Goal: Information Seeking & Learning: Understand process/instructions

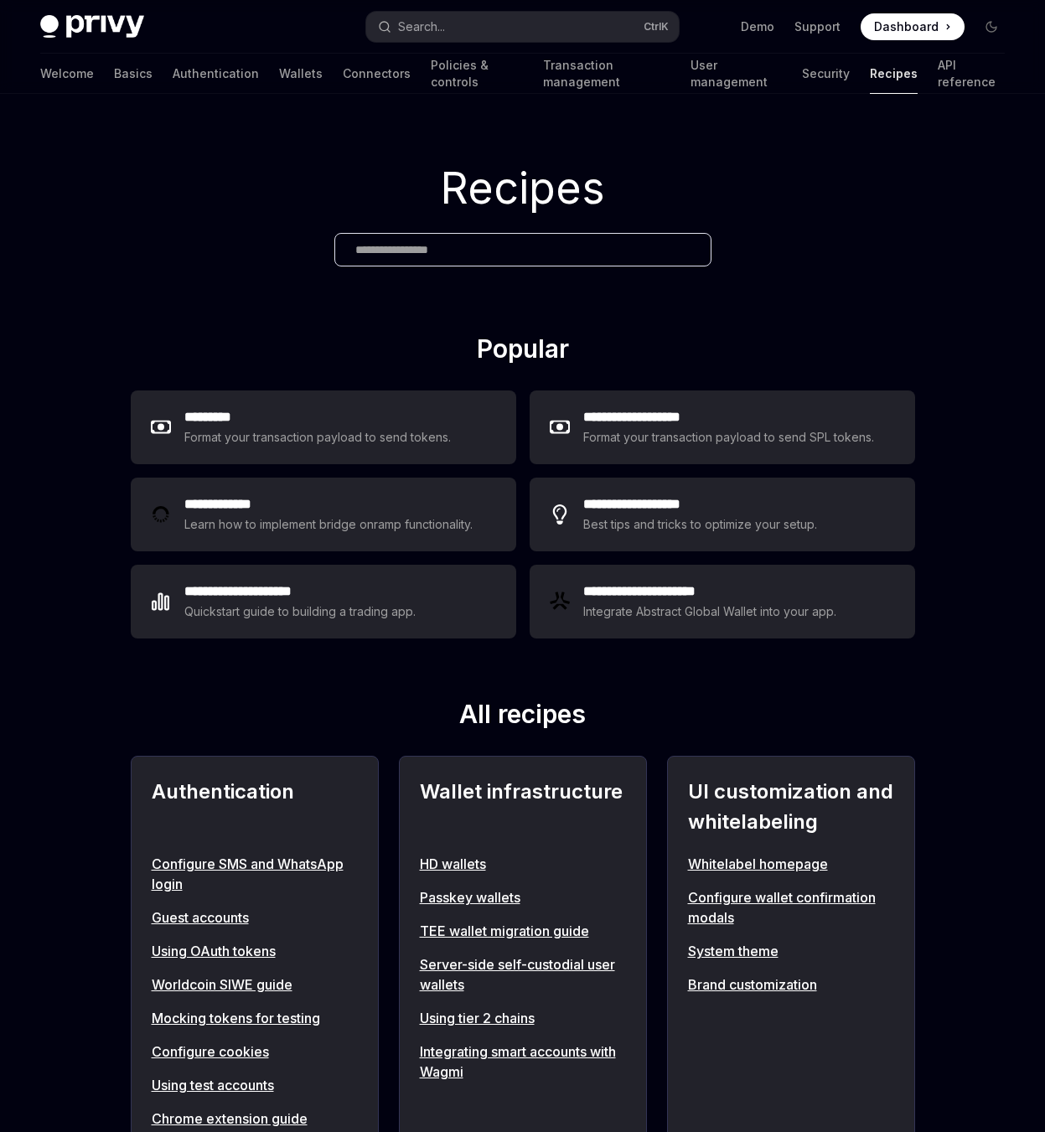
click at [780, 870] on link "Whitelabel homepage" at bounding box center [791, 864] width 206 height 20
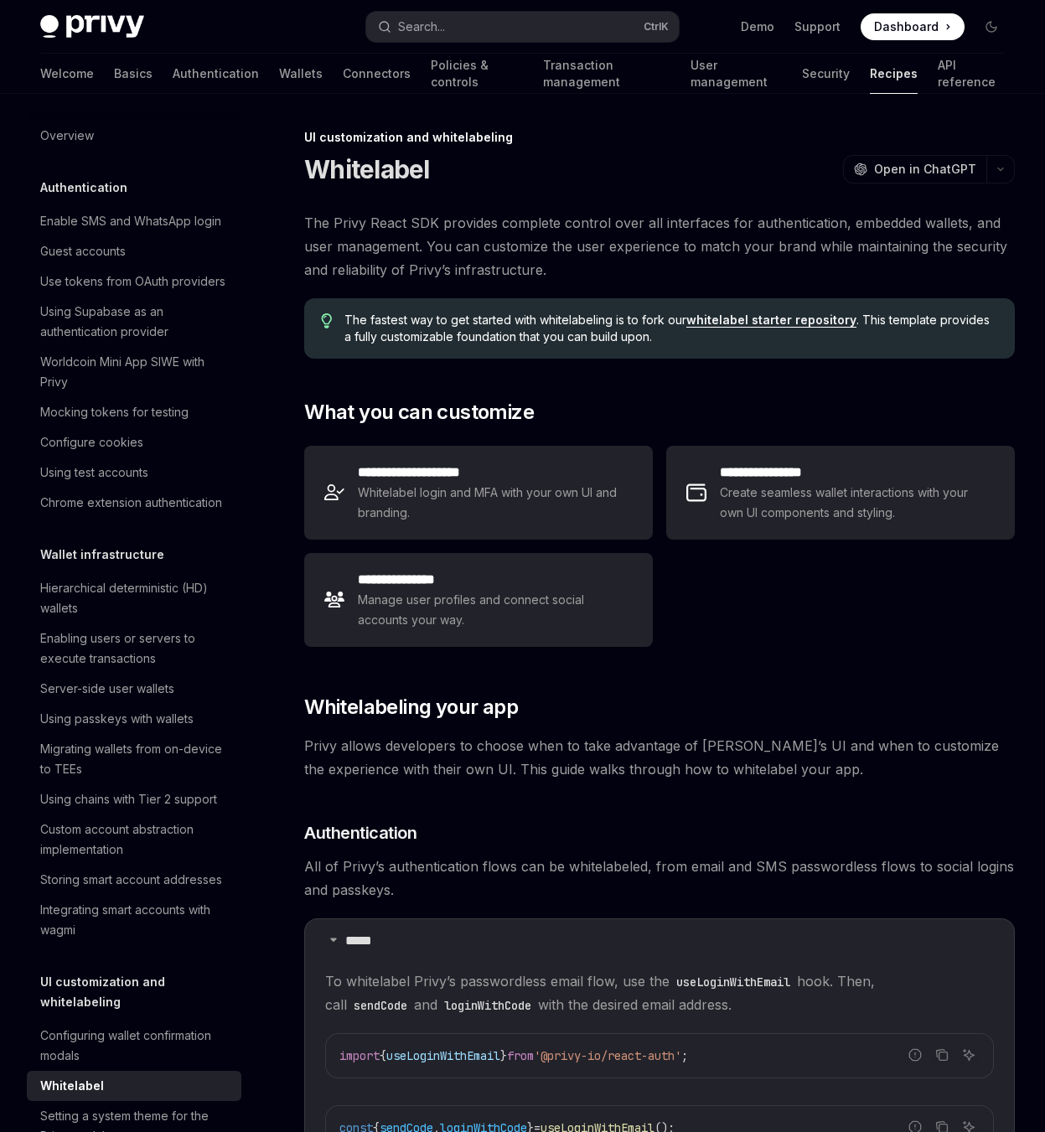
scroll to position [574, 0]
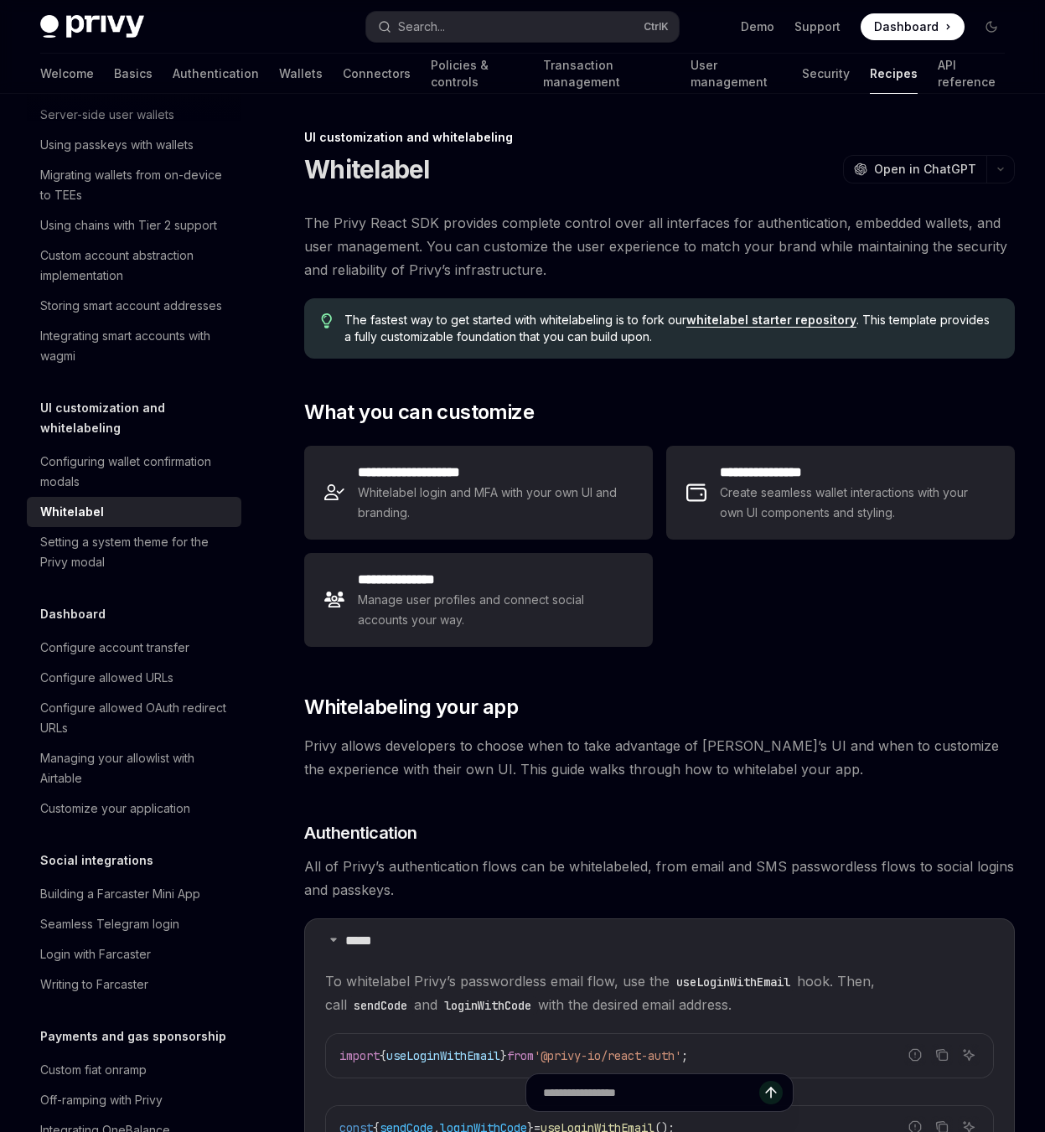
click at [790, 614] on div "**********" at bounding box center [659, 546] width 711 height 215
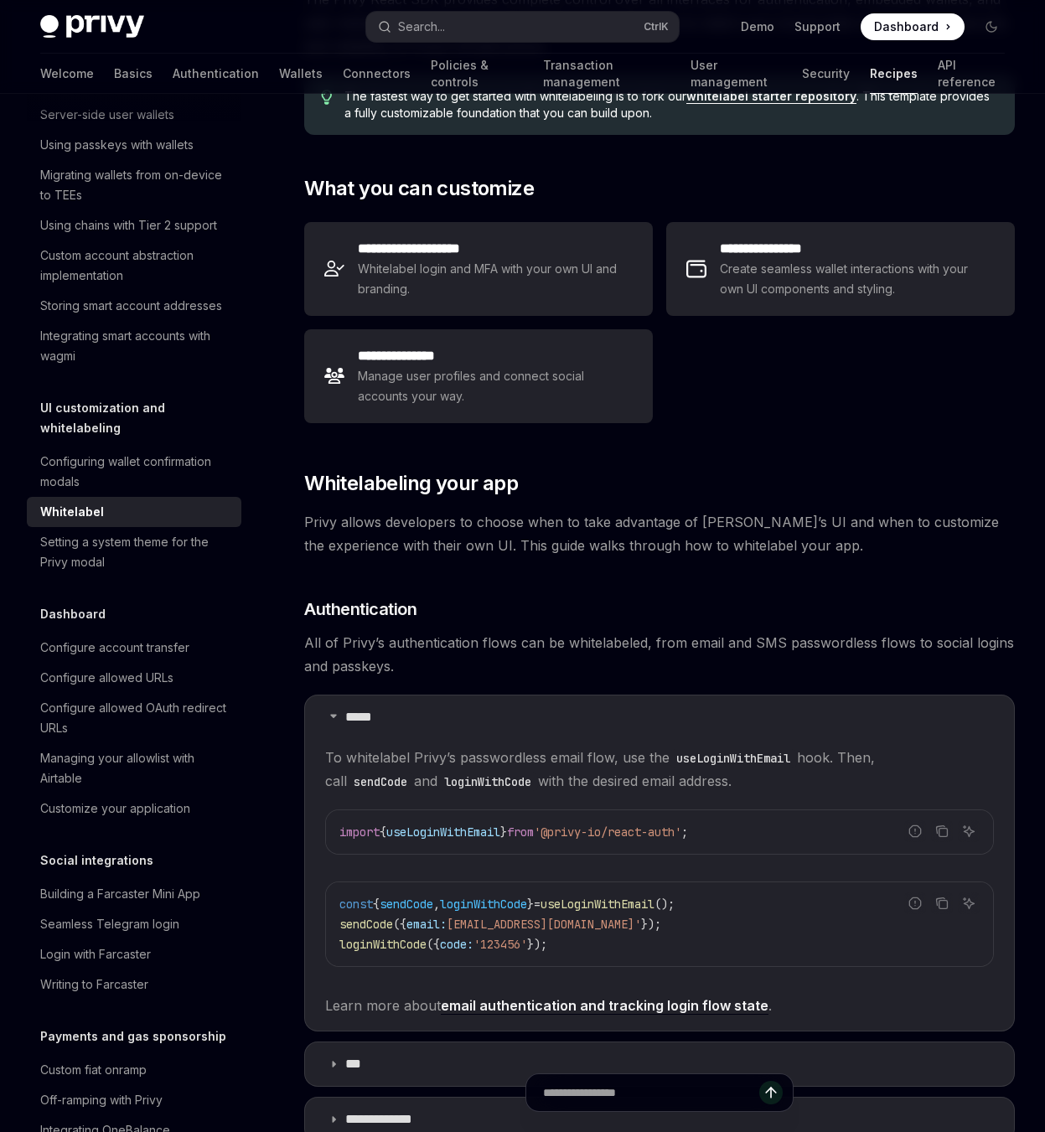
scroll to position [0, 0]
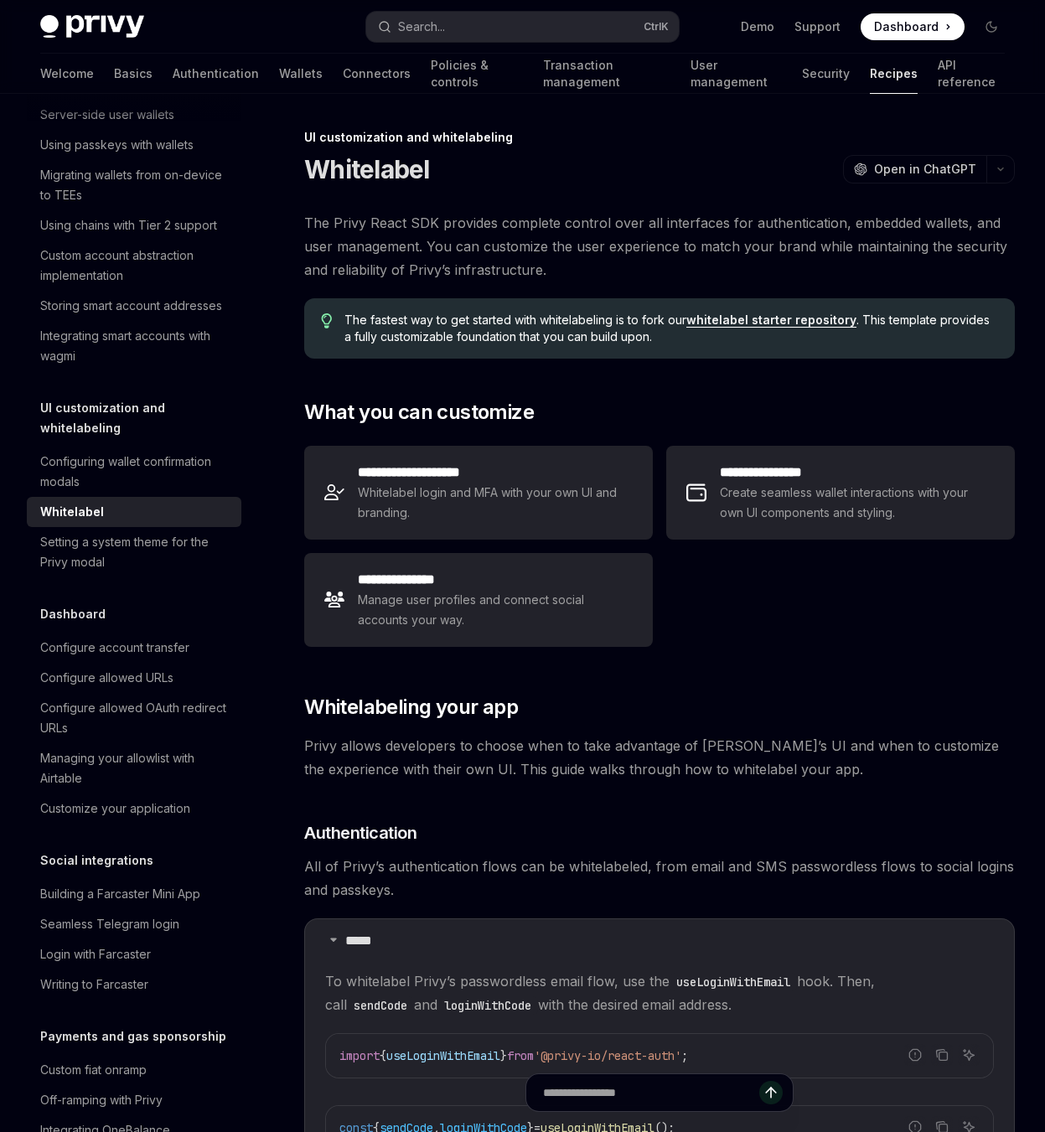
type textarea "*"
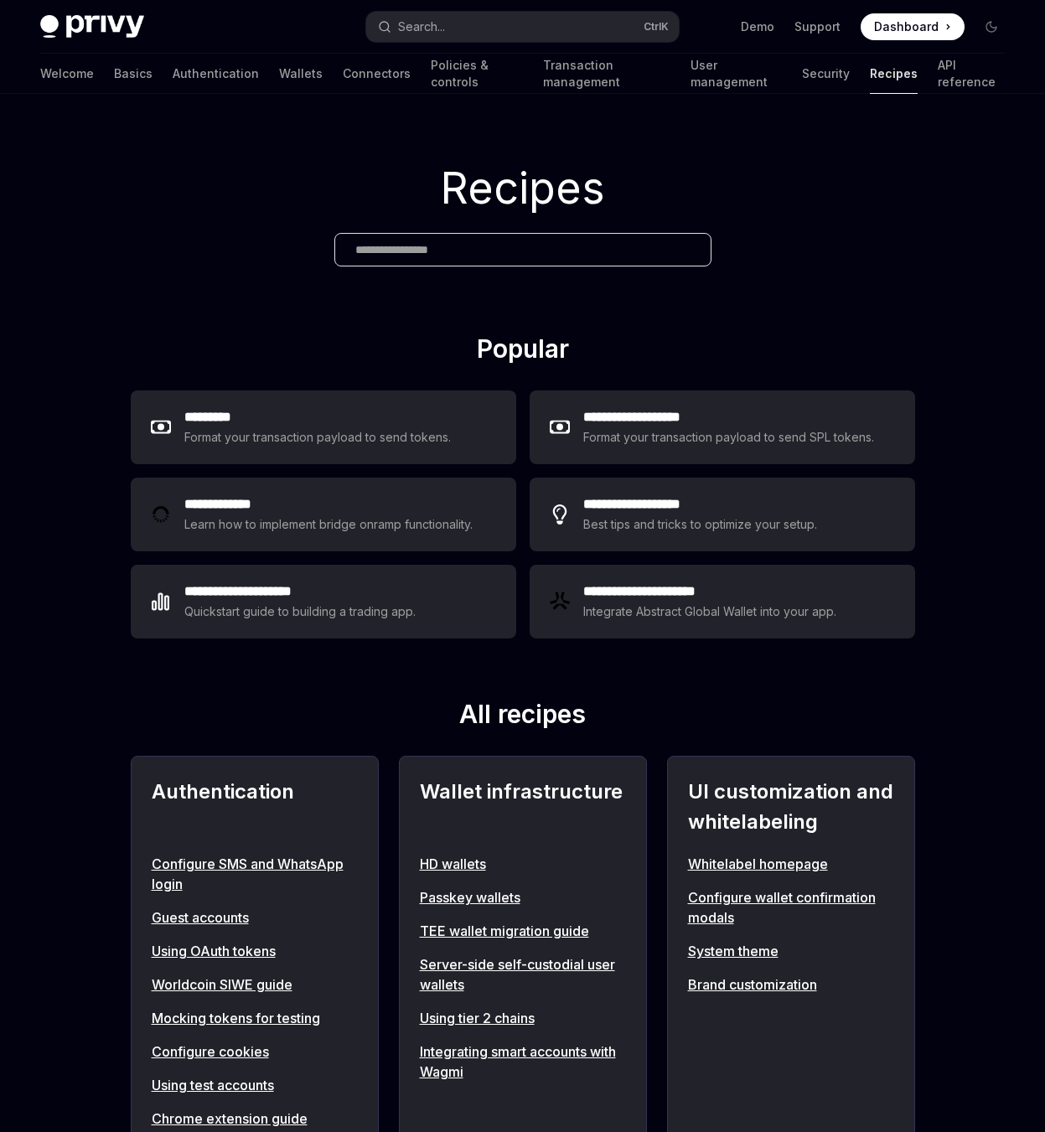
drag, startPoint x: 764, startPoint y: 265, endPoint x: 145, endPoint y: 365, distance: 626.7
click at [764, 265] on div "Recipes" at bounding box center [522, 214] width 1045 height 240
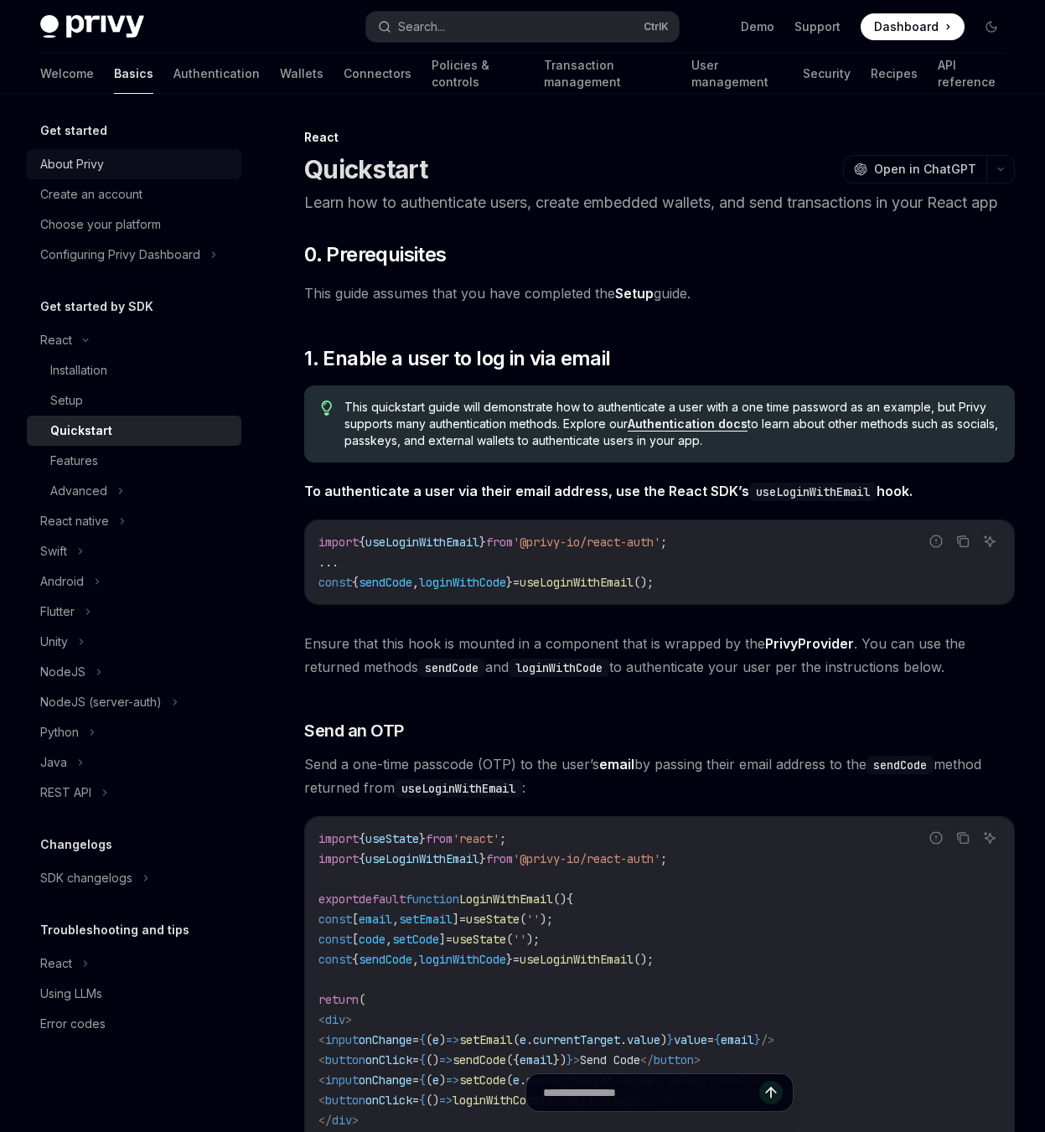
click at [71, 158] on div "About Privy" at bounding box center [72, 164] width 64 height 20
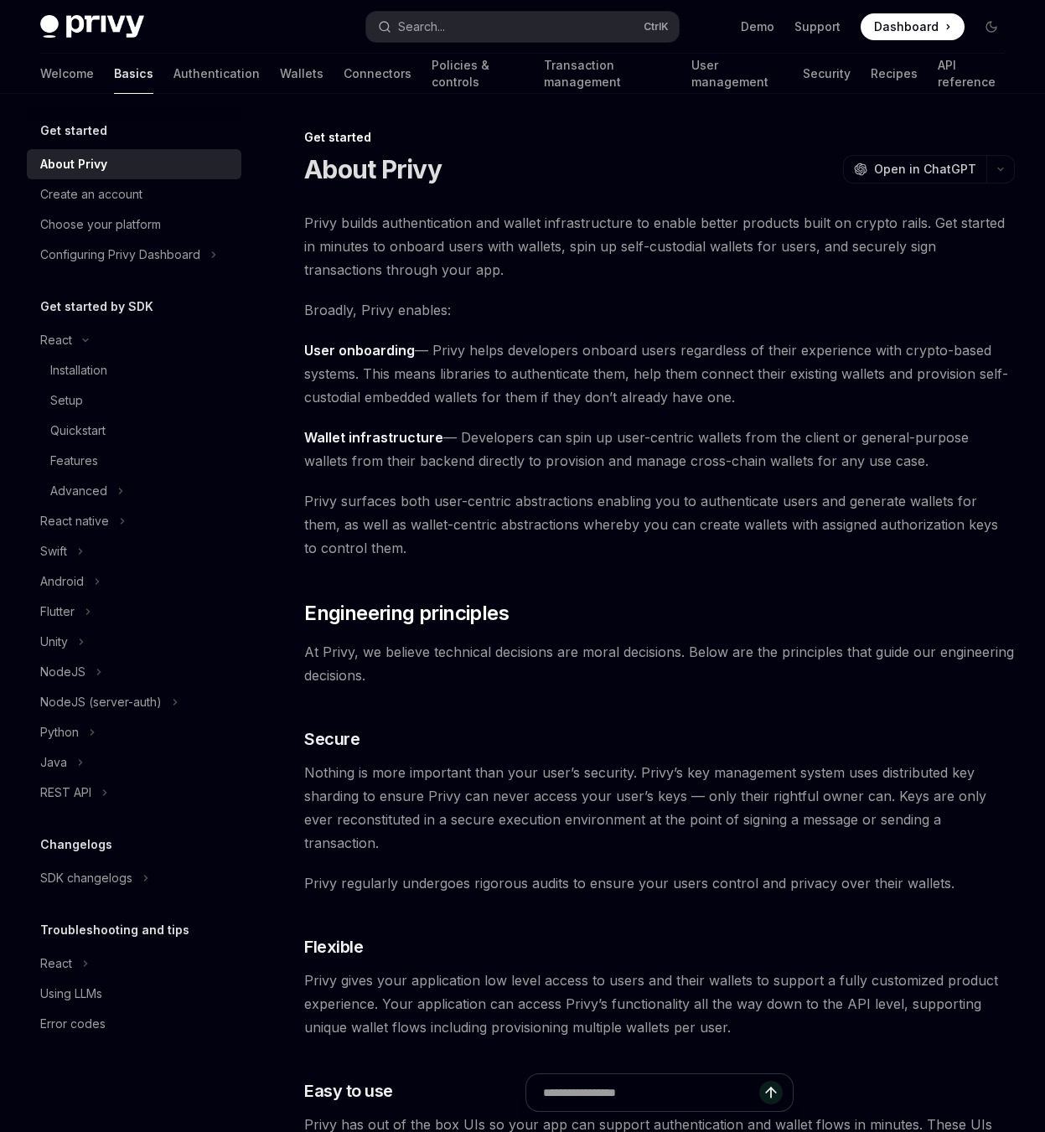
scroll to position [56, 0]
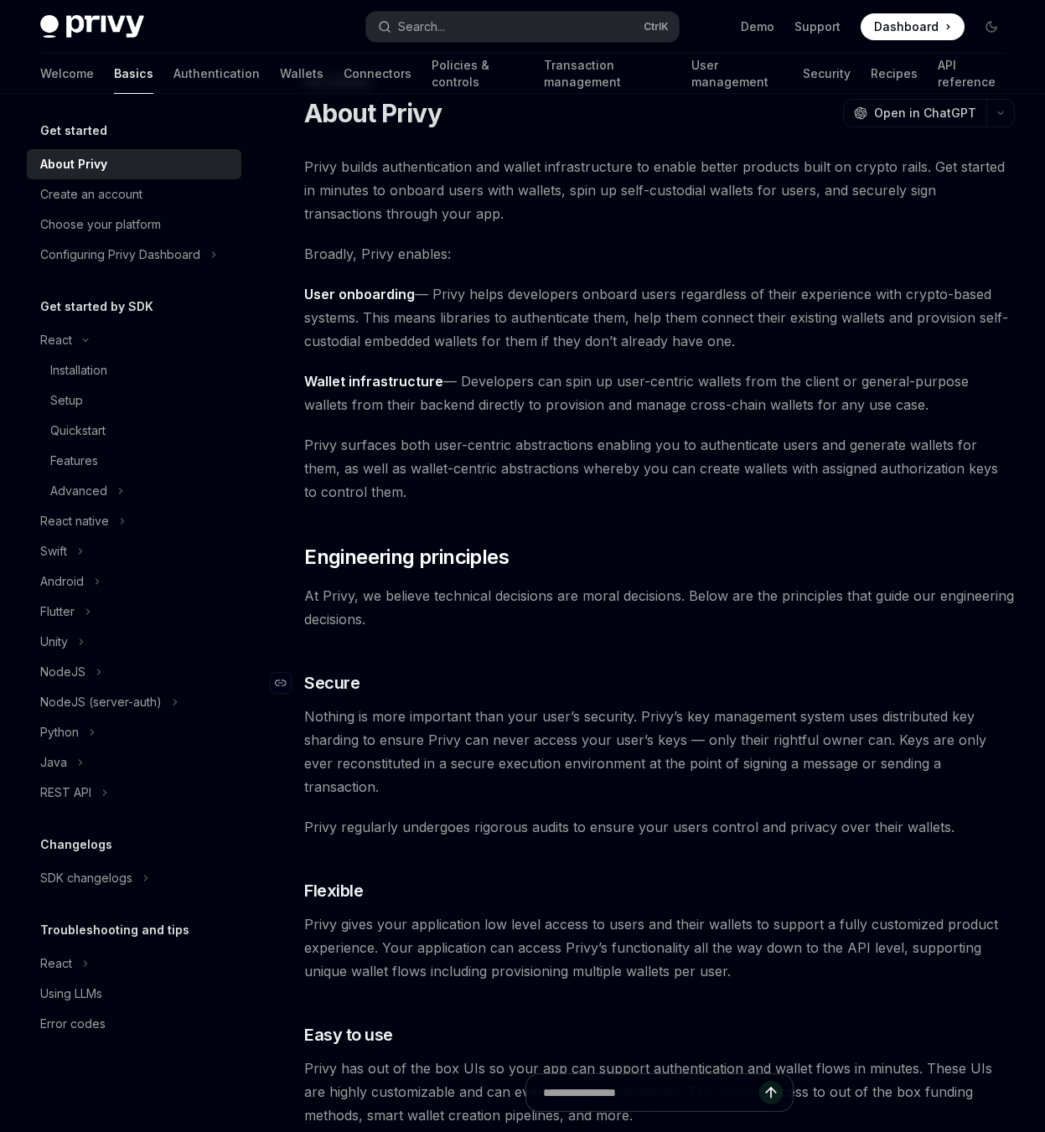
click at [676, 671] on h3 "​ Secure" at bounding box center [659, 682] width 711 height 23
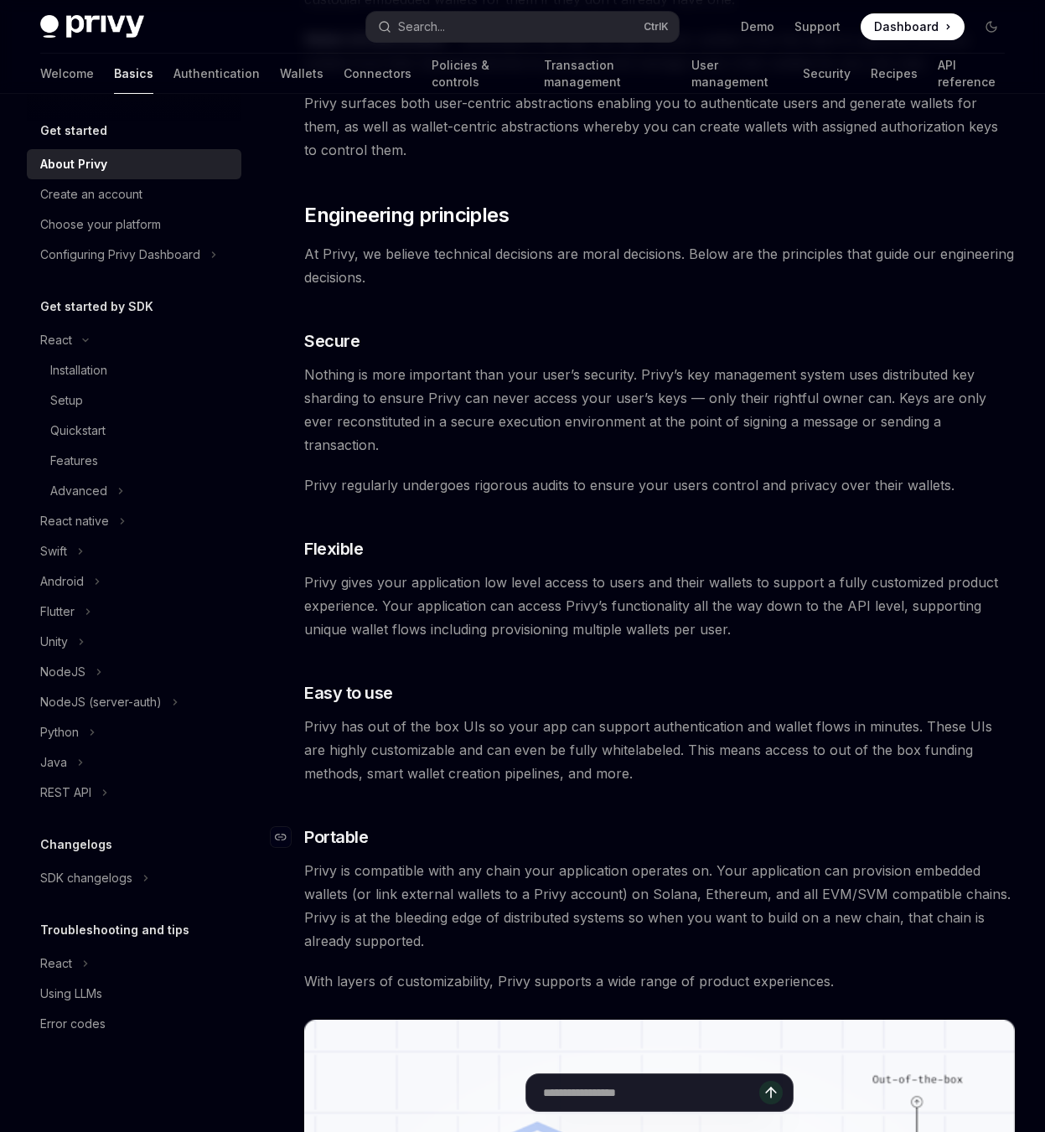
scroll to position [0, 0]
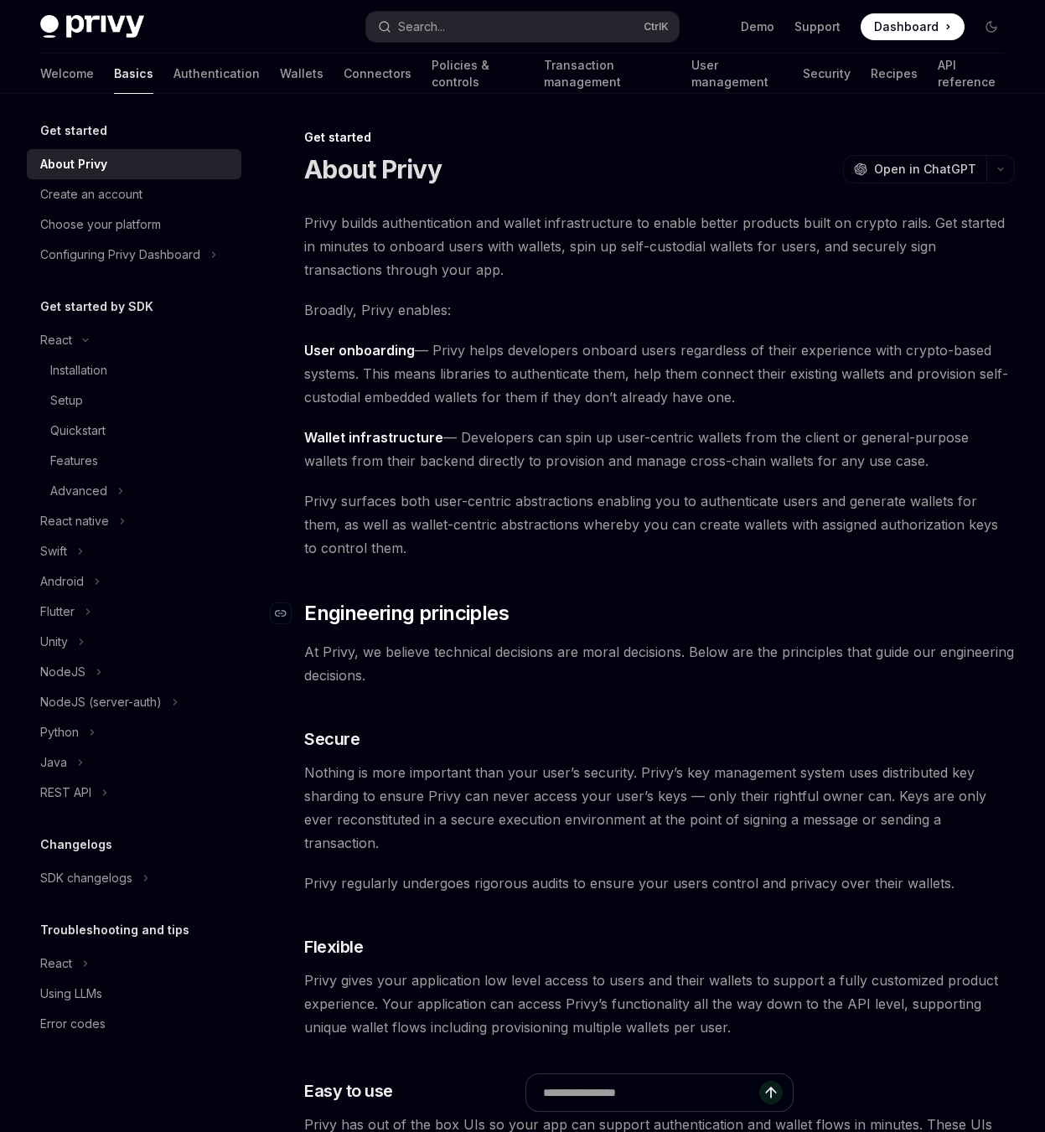
click at [617, 620] on h2 "​ Engineering principles" at bounding box center [659, 613] width 711 height 27
drag, startPoint x: 655, startPoint y: 612, endPoint x: 595, endPoint y: 619, distance: 60.0
click at [655, 612] on h2 "​ Engineering principles" at bounding box center [659, 613] width 711 height 27
click at [97, 227] on div "Choose your platform" at bounding box center [100, 225] width 121 height 20
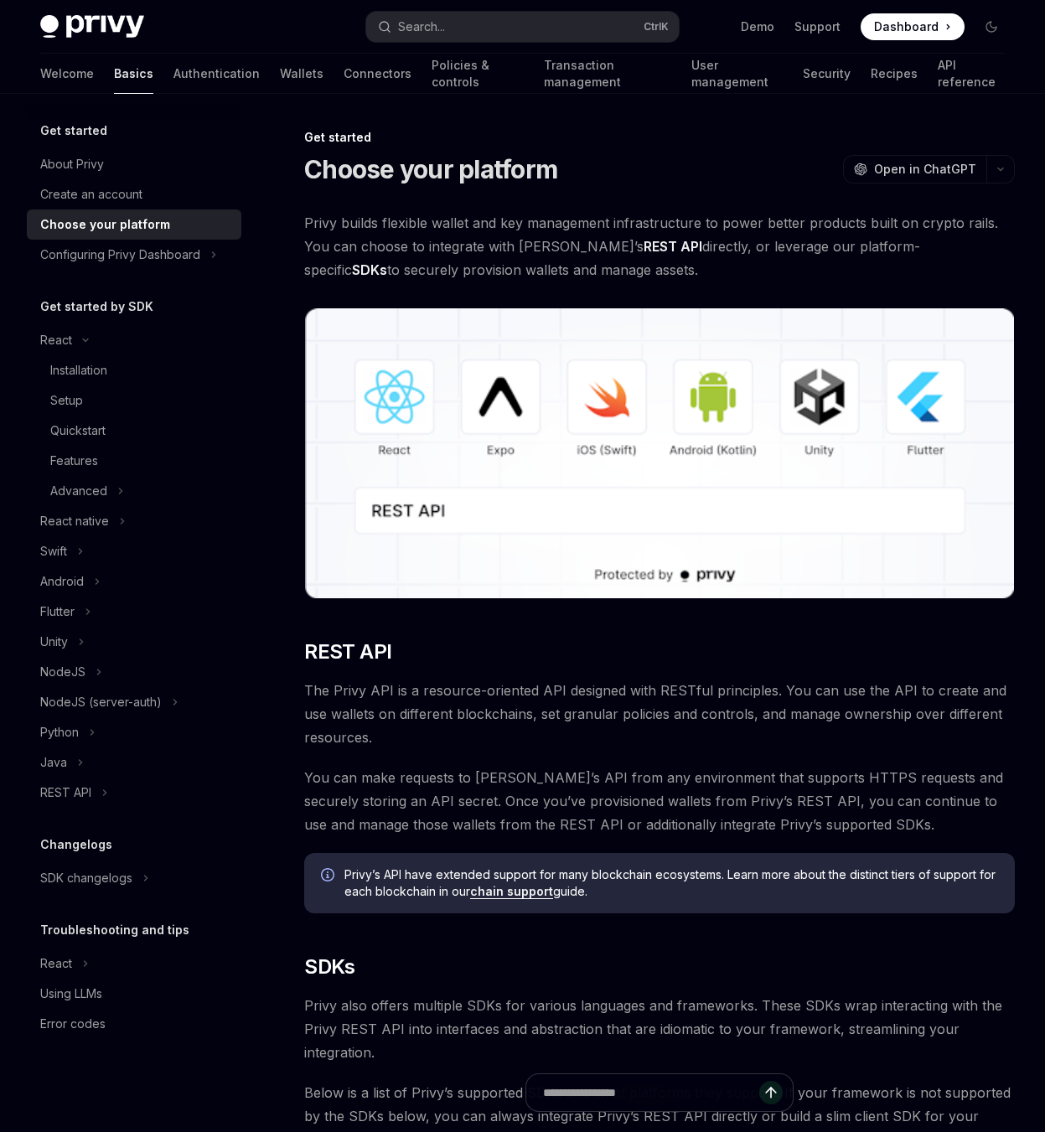
click at [566, 719] on span "The Privy API is a resource-oriented API designed with RESTful principles. You …" at bounding box center [659, 714] width 711 height 70
type textarea "*"
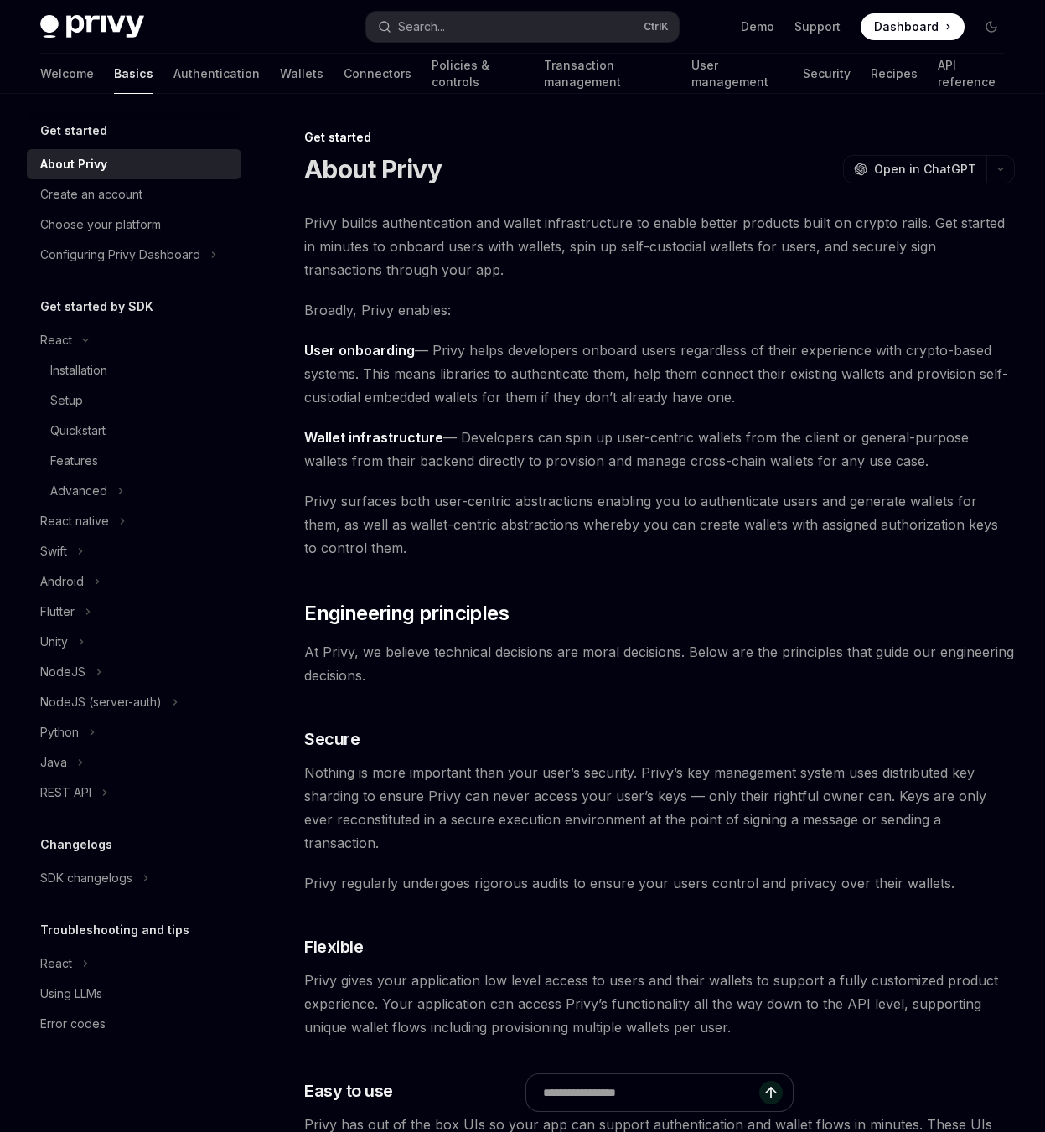
click at [642, 580] on div "Privy builds authentication and wallet infrastructure to enable better products…" at bounding box center [659, 1068] width 711 height 1715
click at [472, 631] on div "Privy builds authentication and wallet infrastructure to enable better products…" at bounding box center [659, 1068] width 711 height 1715
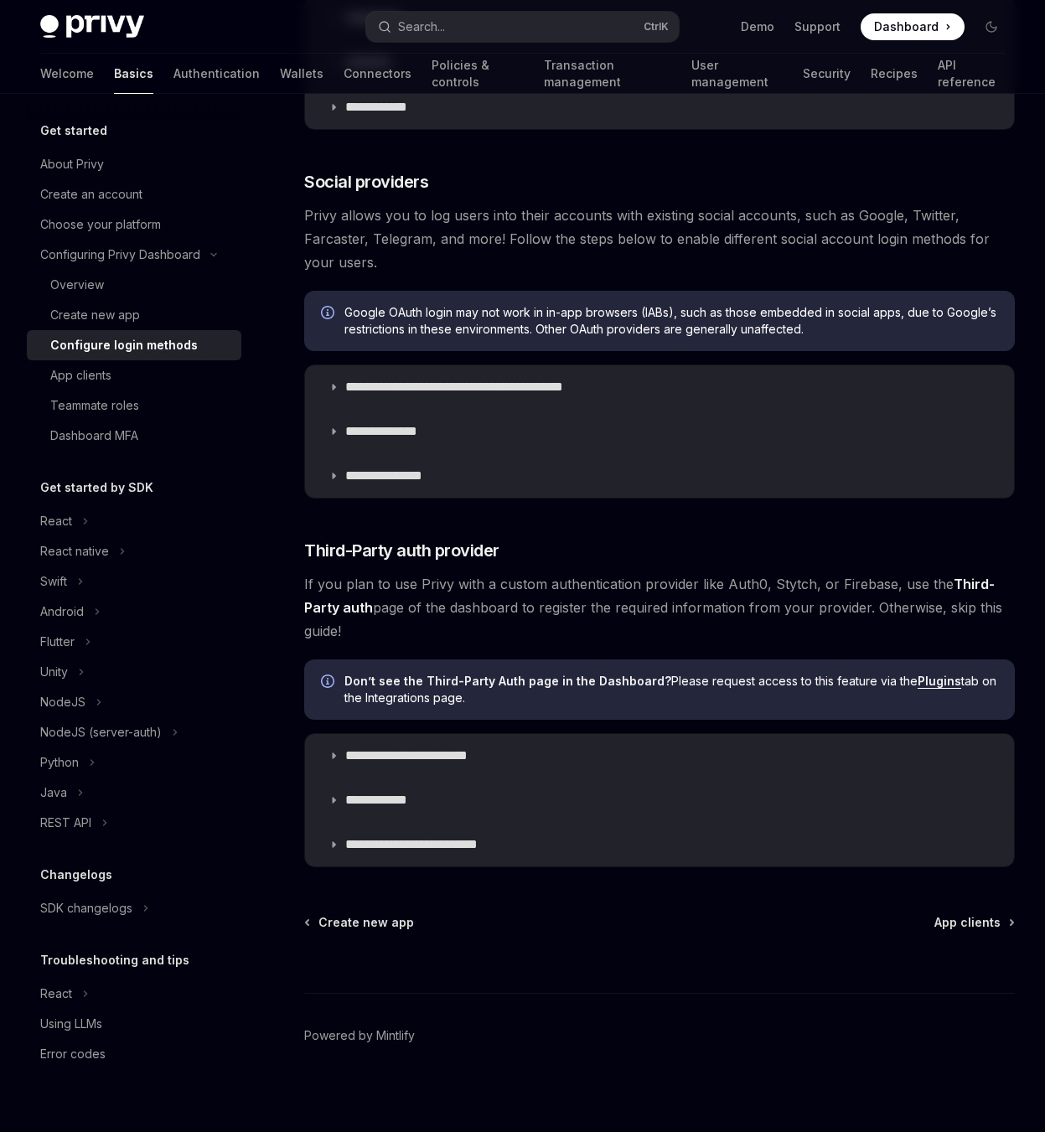
scroll to position [453, 0]
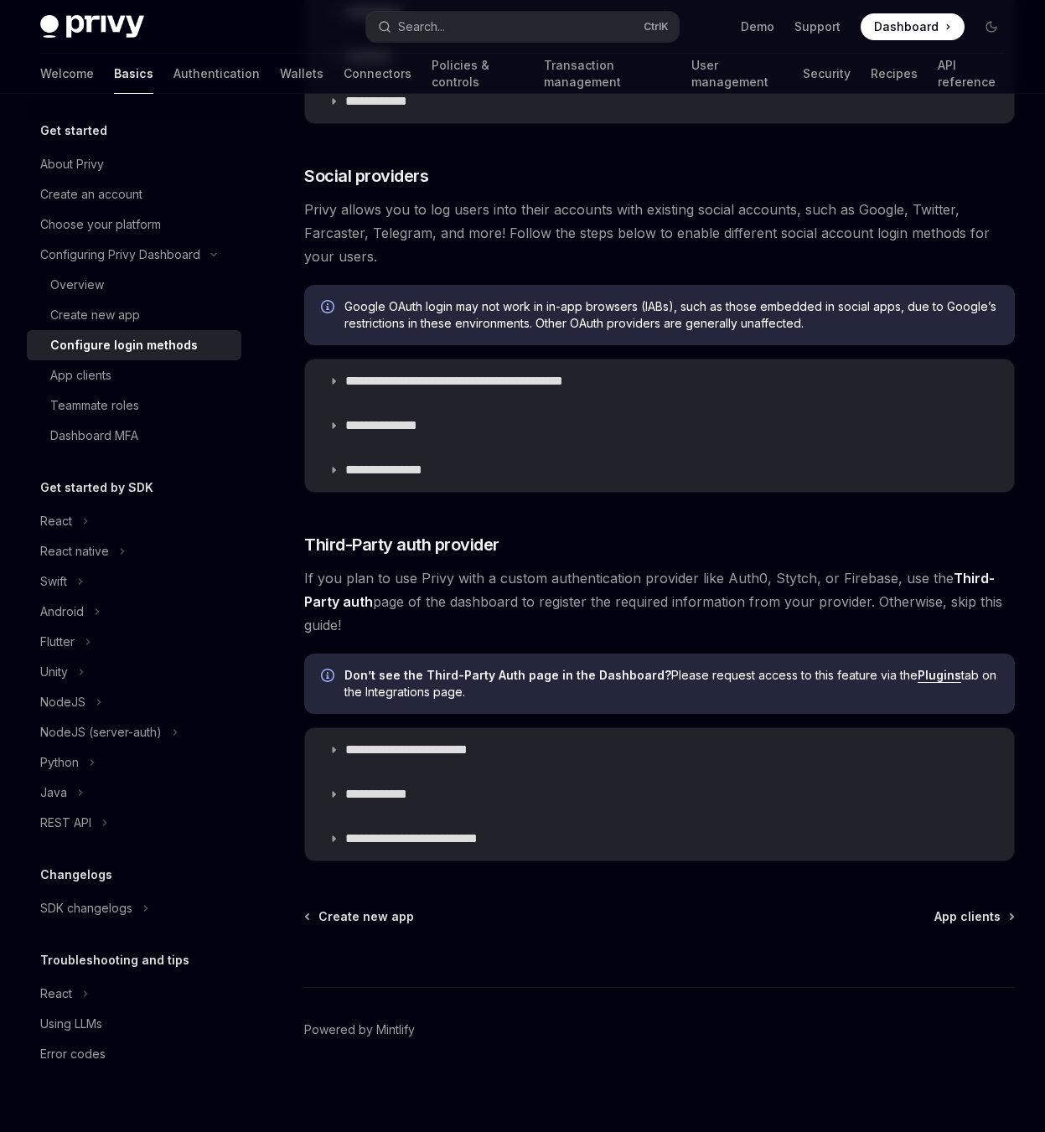
click at [957, 581] on strong "Third-Party auth" at bounding box center [649, 590] width 691 height 40
click at [377, 594] on span "If you plan to use Privy with a custom authentication provider like Auth0, Styt…" at bounding box center [659, 602] width 711 height 70
click at [699, 695] on span "Don’t see the Third-Party Auth page in the Dashboard? Please request access to …" at bounding box center [671, 684] width 654 height 34
click at [795, 690] on span "Don’t see the Third-Party Auth page in the Dashboard? Please request access to …" at bounding box center [671, 684] width 654 height 34
click at [660, 623] on span "If you plan to use Privy with a custom authentication provider like Auth0, Styt…" at bounding box center [659, 602] width 711 height 70
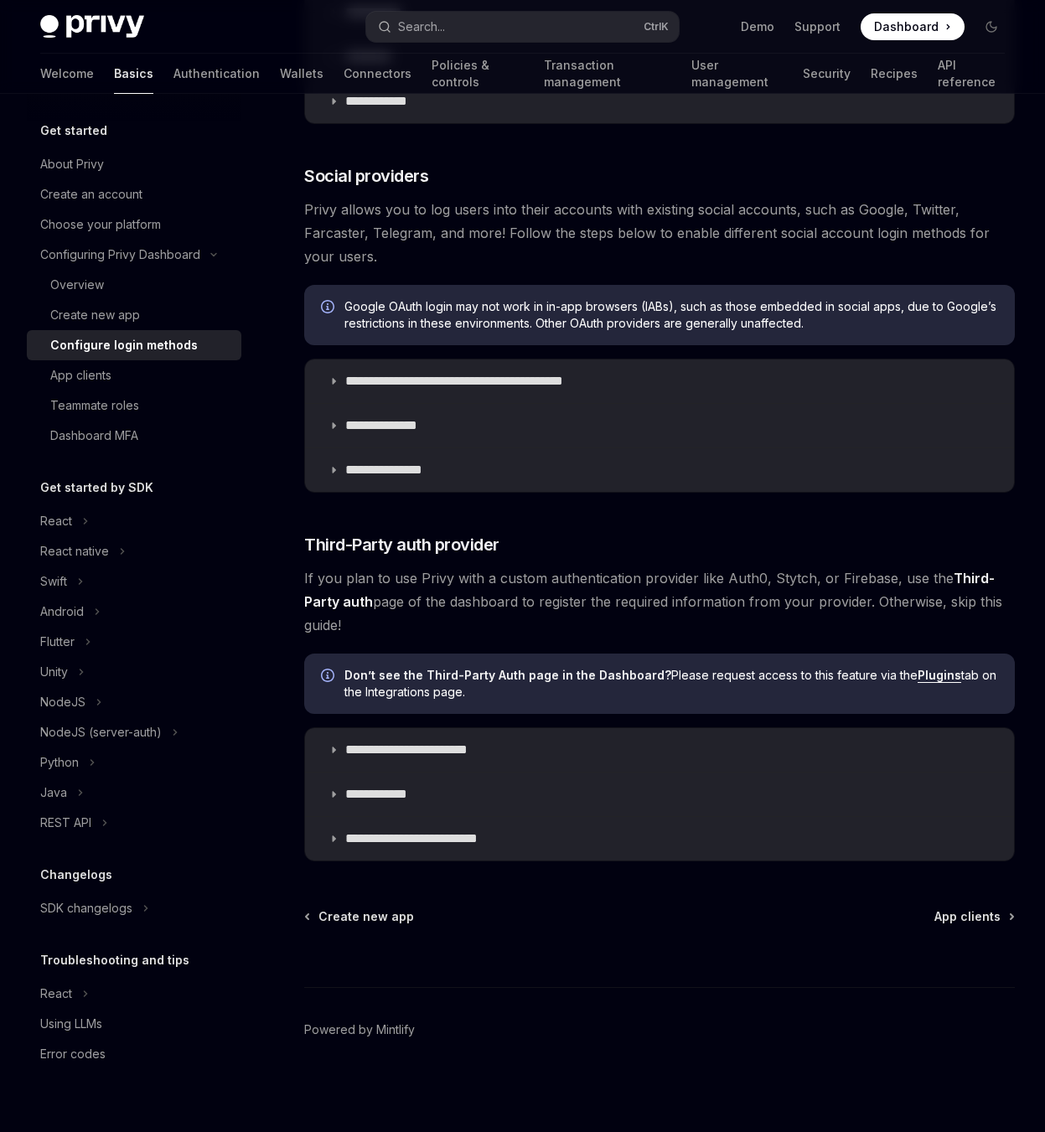
click at [660, 623] on span "If you plan to use Privy with a custom authentication provider like Auth0, Styt…" at bounding box center [659, 602] width 711 height 70
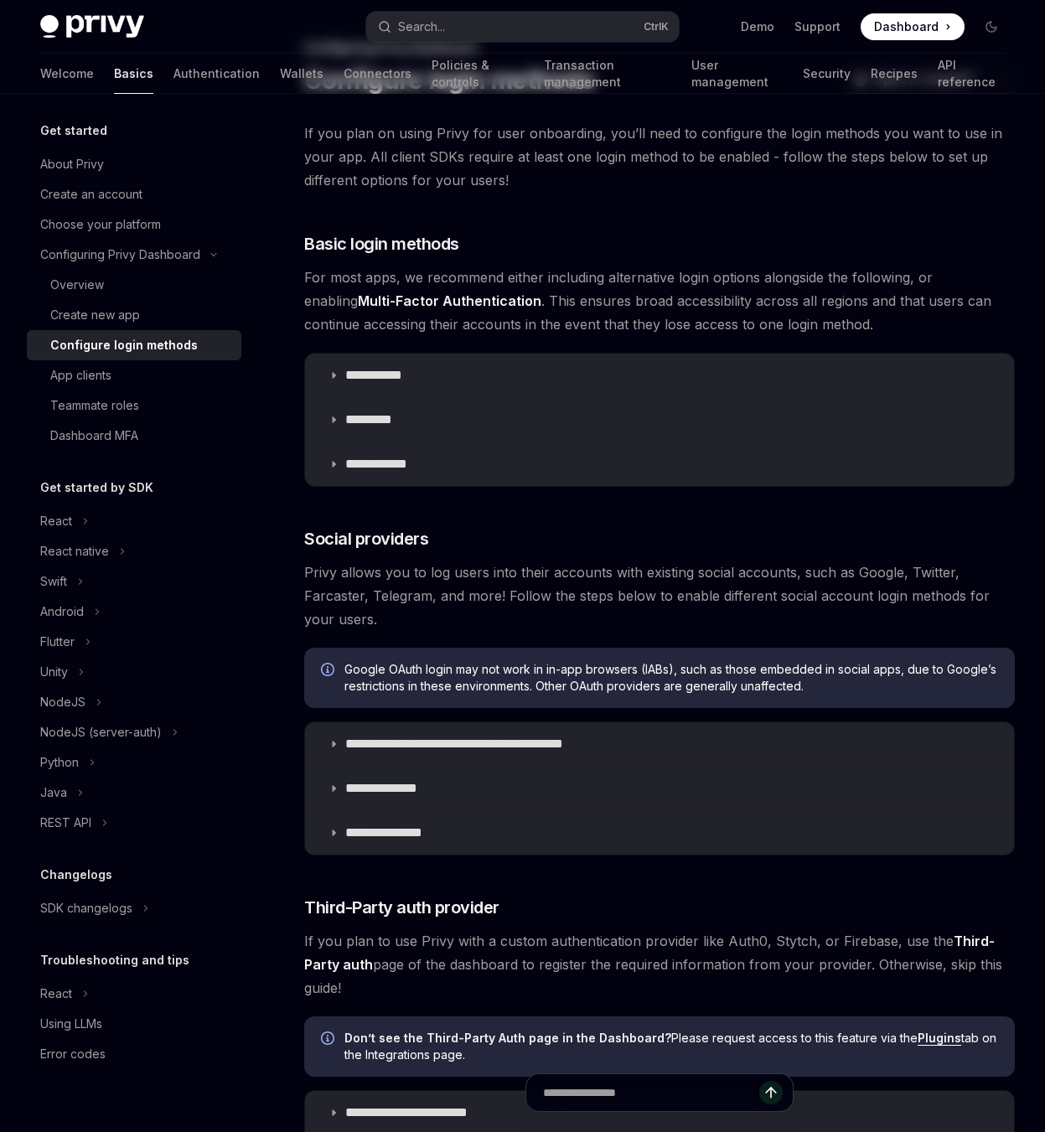
scroll to position [0, 0]
